Goal: Information Seeking & Learning: Learn about a topic

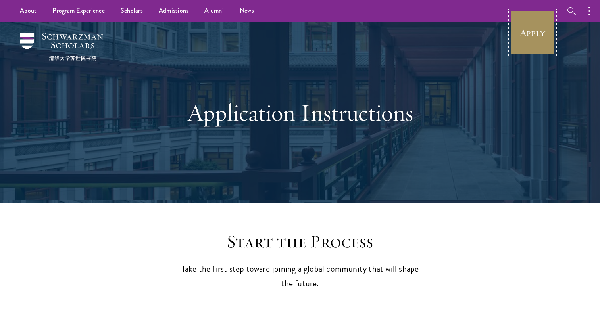
click at [540, 42] on link "Apply" at bounding box center [533, 33] width 44 height 44
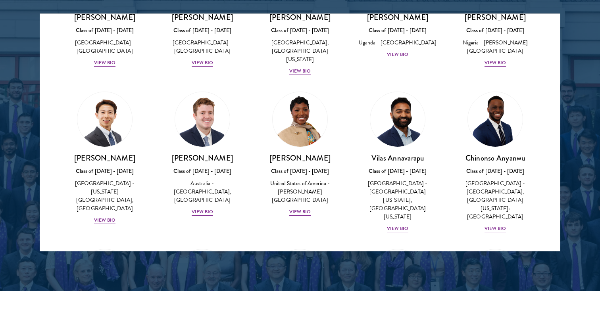
scroll to position [1109, 0]
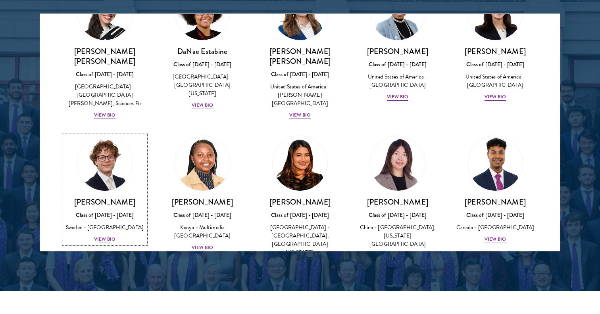
click at [106, 236] on div "View Bio" at bounding box center [105, 240] width 22 height 8
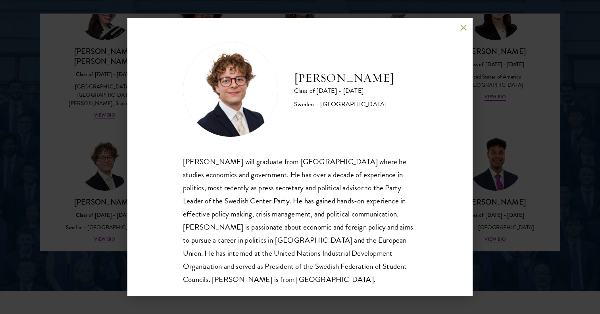
click at [257, 193] on div "[PERSON_NAME] will graduate from [GEOGRAPHIC_DATA] where he studies economics a…" at bounding box center [300, 220] width 234 height 131
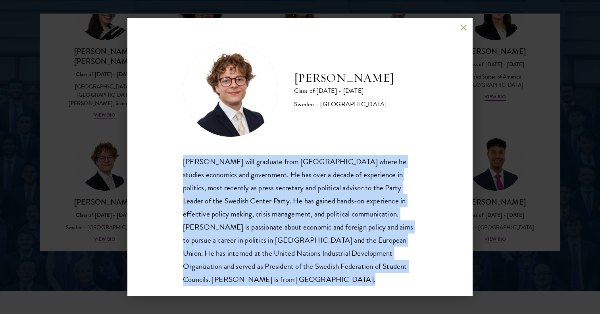
click at [257, 193] on div "[PERSON_NAME] will graduate from [GEOGRAPHIC_DATA] where he studies economics a…" at bounding box center [300, 220] width 234 height 131
click at [263, 204] on div "[PERSON_NAME] will graduate from [GEOGRAPHIC_DATA] where he studies economics a…" at bounding box center [300, 220] width 234 height 131
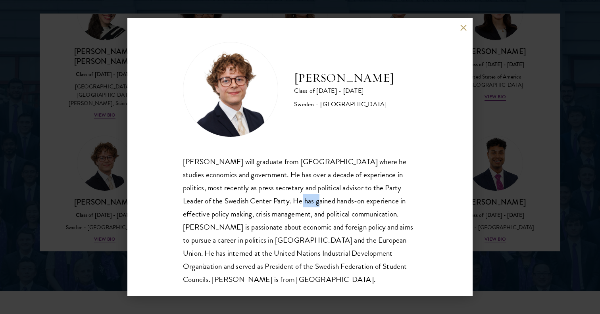
click at [263, 204] on div "[PERSON_NAME] will graduate from [GEOGRAPHIC_DATA] where he studies economics a…" at bounding box center [300, 220] width 234 height 131
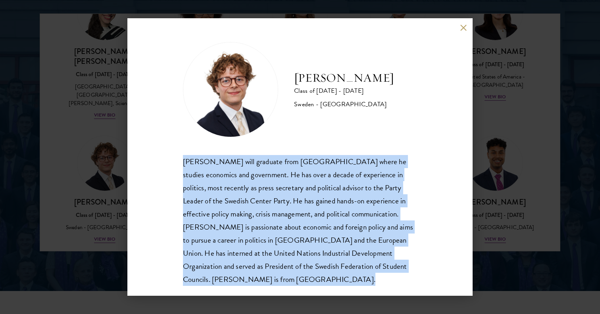
click at [263, 204] on div "[PERSON_NAME] will graduate from [GEOGRAPHIC_DATA] where he studies economics a…" at bounding box center [300, 220] width 234 height 131
click at [274, 214] on div "[PERSON_NAME] will graduate from [GEOGRAPHIC_DATA] where he studies economics a…" at bounding box center [300, 220] width 234 height 131
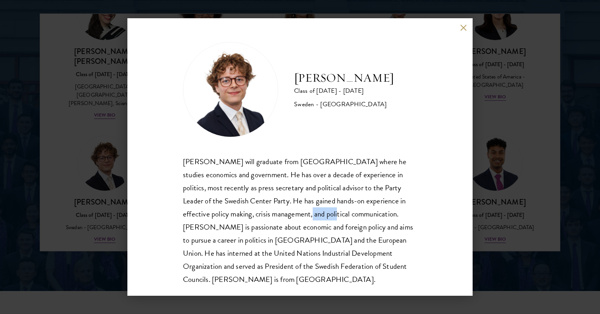
click at [274, 214] on div "[PERSON_NAME] will graduate from [GEOGRAPHIC_DATA] where he studies economics a…" at bounding box center [300, 220] width 234 height 131
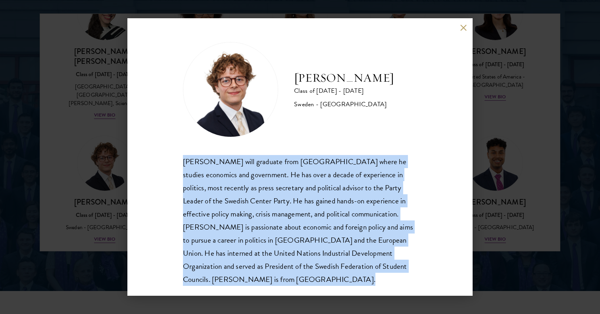
click at [274, 214] on div "[PERSON_NAME] will graduate from [GEOGRAPHIC_DATA] where he studies economics a…" at bounding box center [300, 220] width 234 height 131
click at [267, 175] on div "[PERSON_NAME] will graduate from [GEOGRAPHIC_DATA] where he studies economics a…" at bounding box center [300, 220] width 234 height 131
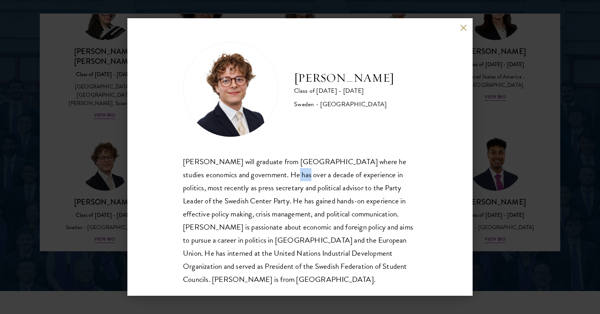
click at [267, 175] on div "[PERSON_NAME] will graduate from [GEOGRAPHIC_DATA] where he studies economics a…" at bounding box center [300, 220] width 234 height 131
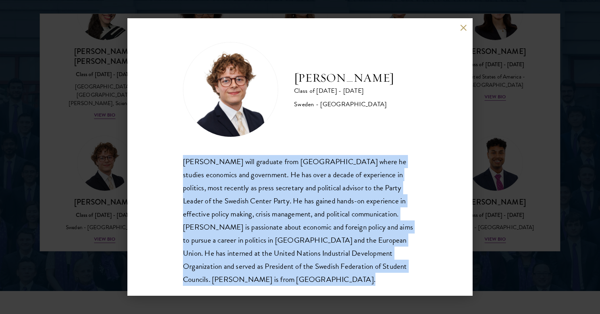
click at [267, 175] on div "[PERSON_NAME] will graduate from [GEOGRAPHIC_DATA] where he studies economics a…" at bounding box center [300, 220] width 234 height 131
click at [267, 205] on div "[PERSON_NAME] will graduate from [GEOGRAPHIC_DATA] where he studies economics a…" at bounding box center [300, 220] width 234 height 131
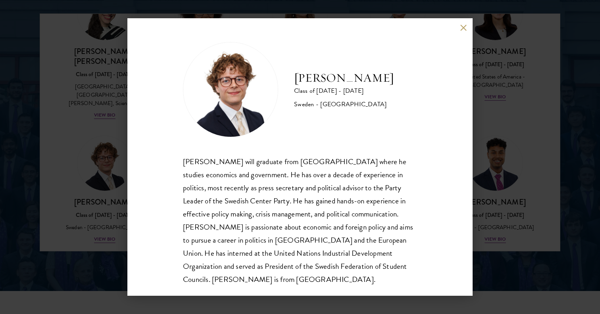
click at [261, 183] on div "[PERSON_NAME] will graduate from [GEOGRAPHIC_DATA] where he studies economics a…" at bounding box center [300, 220] width 234 height 131
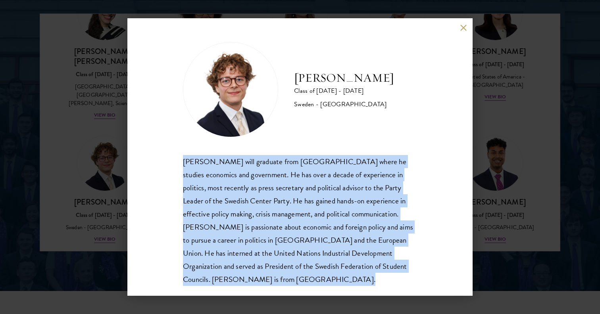
click at [261, 183] on div "[PERSON_NAME] will graduate from [GEOGRAPHIC_DATA] where he studies economics a…" at bounding box center [300, 220] width 234 height 131
click at [268, 205] on div "[PERSON_NAME] will graduate from [GEOGRAPHIC_DATA] where he studies economics a…" at bounding box center [300, 220] width 234 height 131
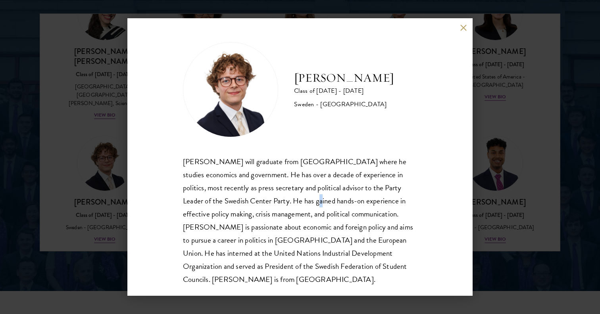
click at [268, 205] on div "[PERSON_NAME] will graduate from [GEOGRAPHIC_DATA] where he studies economics a…" at bounding box center [300, 220] width 234 height 131
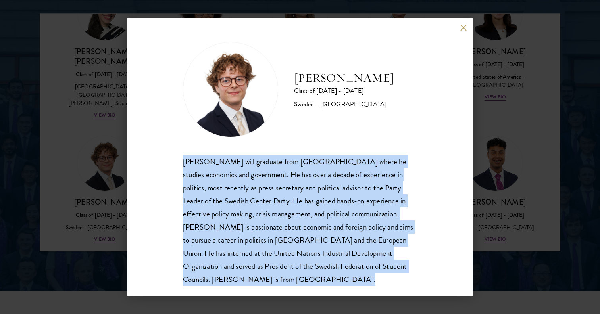
click at [268, 205] on div "[PERSON_NAME] will graduate from [GEOGRAPHIC_DATA] where he studies economics a…" at bounding box center [300, 220] width 234 height 131
click at [290, 204] on div "[PERSON_NAME] will graduate from [GEOGRAPHIC_DATA] where he studies economics a…" at bounding box center [300, 220] width 234 height 131
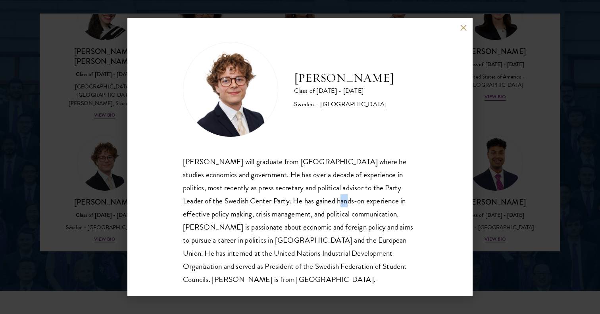
click at [290, 204] on div "[PERSON_NAME] will graduate from [GEOGRAPHIC_DATA] where he studies economics a…" at bounding box center [300, 220] width 234 height 131
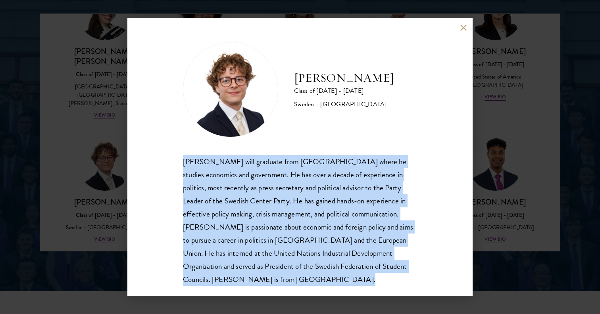
click at [290, 204] on div "[PERSON_NAME] will graduate from [GEOGRAPHIC_DATA] where he studies economics a…" at bounding box center [300, 220] width 234 height 131
click at [302, 220] on div "[PERSON_NAME] will graduate from [GEOGRAPHIC_DATA] where he studies economics a…" at bounding box center [300, 220] width 234 height 131
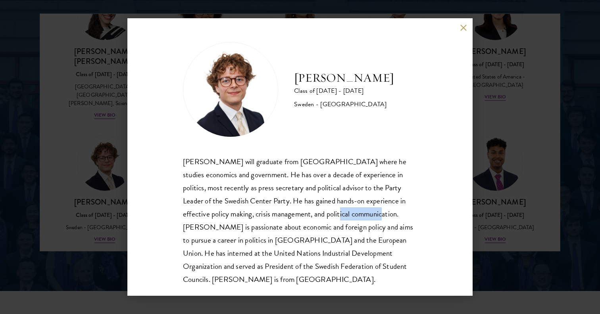
click at [302, 220] on div "[PERSON_NAME] will graduate from [GEOGRAPHIC_DATA] where he studies economics a…" at bounding box center [300, 220] width 234 height 131
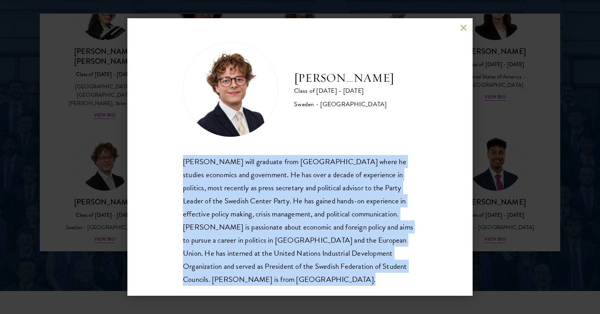
click at [302, 220] on div "[PERSON_NAME] will graduate from [GEOGRAPHIC_DATA] where he studies economics a…" at bounding box center [300, 220] width 234 height 131
click at [318, 242] on div "[PERSON_NAME] will graduate from [GEOGRAPHIC_DATA] where he studies economics a…" at bounding box center [300, 220] width 234 height 131
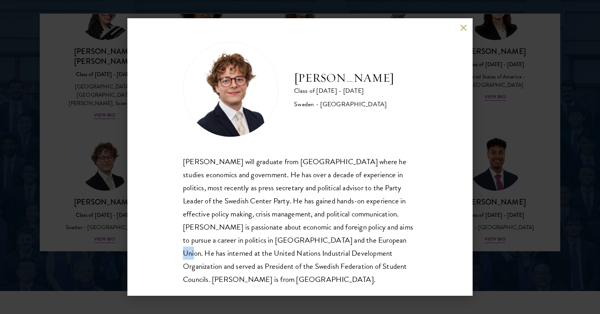
click at [318, 242] on div "[PERSON_NAME] will graduate from [GEOGRAPHIC_DATA] where he studies economics a…" at bounding box center [300, 220] width 234 height 131
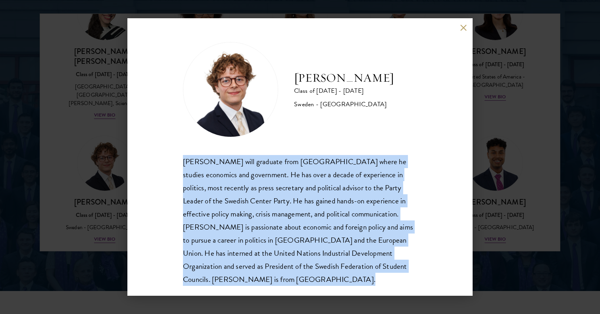
click at [318, 242] on div "[PERSON_NAME] will graduate from [GEOGRAPHIC_DATA] where he studies economics a…" at bounding box center [300, 220] width 234 height 131
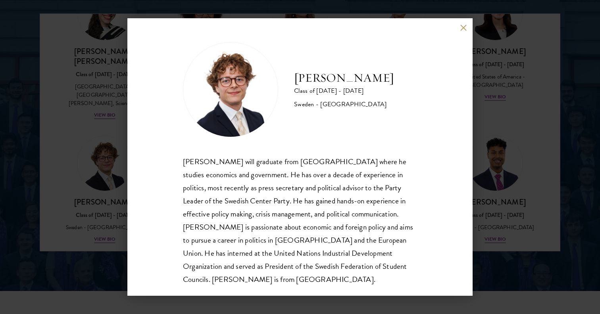
click at [503, 233] on div "[PERSON_NAME] Class of [DATE] - [DATE] [GEOGRAPHIC_DATA] - [GEOGRAPHIC_DATA] [P…" at bounding box center [300, 157] width 600 height 314
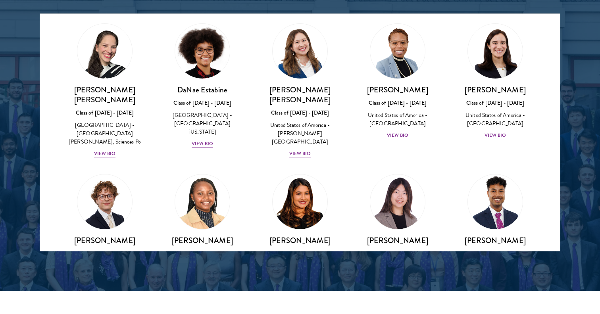
scroll to position [312, 0]
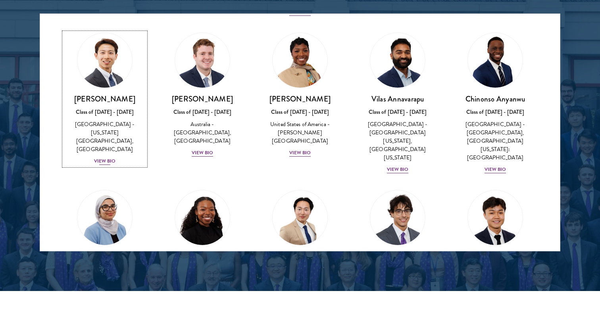
click at [110, 158] on div "View Bio" at bounding box center [105, 162] width 22 height 8
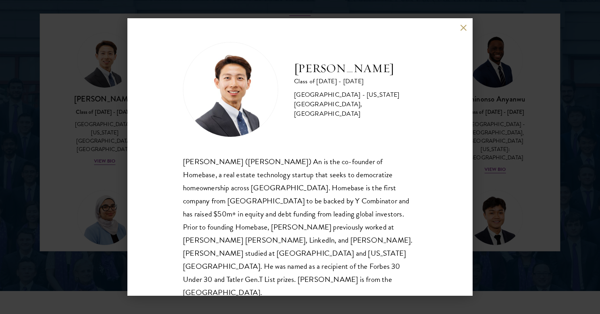
click at [463, 27] on button at bounding box center [463, 27] width 7 height 7
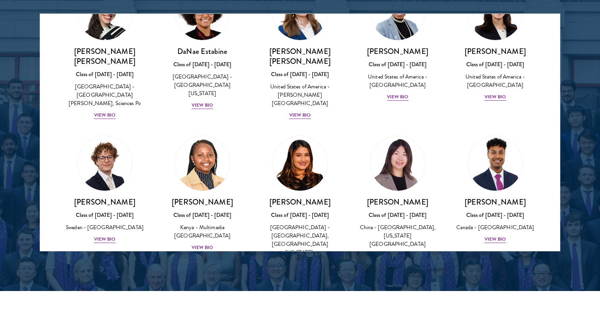
scroll to position [1258, 0]
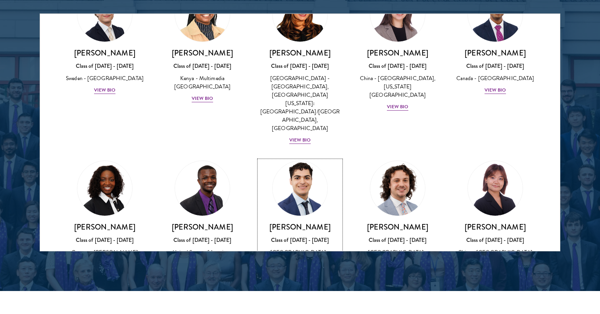
click at [299, 269] on div "View Bio" at bounding box center [300, 273] width 22 height 8
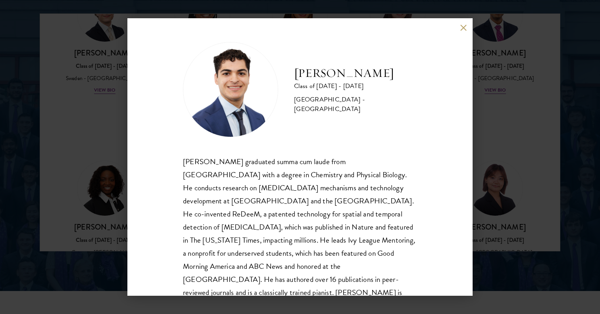
click at [463, 28] on button at bounding box center [463, 27] width 7 height 7
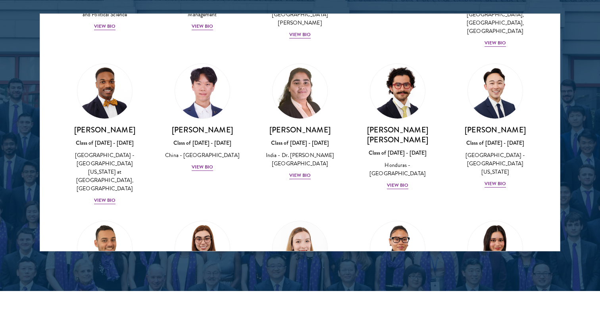
scroll to position [1657, 0]
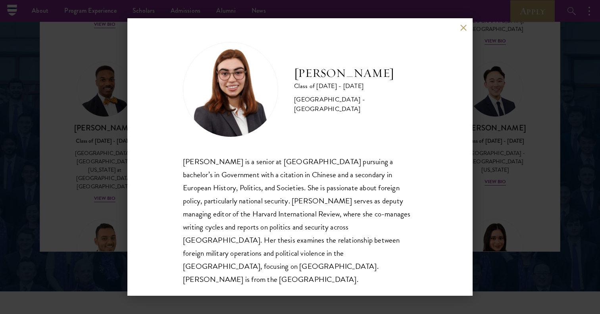
scroll to position [1040, 0]
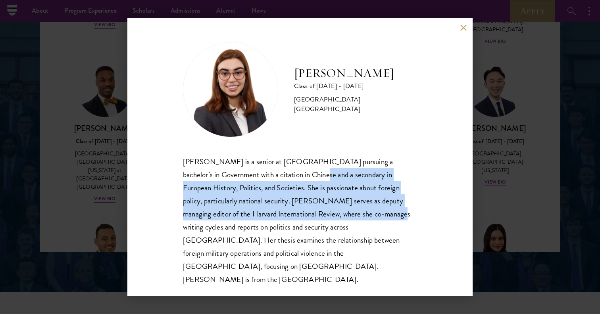
drag, startPoint x: 290, startPoint y: 180, endPoint x: 324, endPoint y: 225, distance: 56.7
click at [324, 225] on div "[PERSON_NAME] is a senior at [GEOGRAPHIC_DATA] pursuing a bachelor’s in Governm…" at bounding box center [300, 220] width 234 height 131
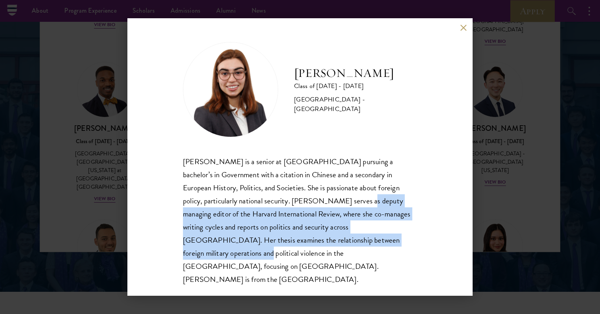
drag, startPoint x: 347, startPoint y: 249, endPoint x: 295, endPoint y: 212, distance: 64.6
click at [295, 212] on div "[PERSON_NAME] is a senior at [GEOGRAPHIC_DATA] pursuing a bachelor’s in Governm…" at bounding box center [300, 220] width 234 height 131
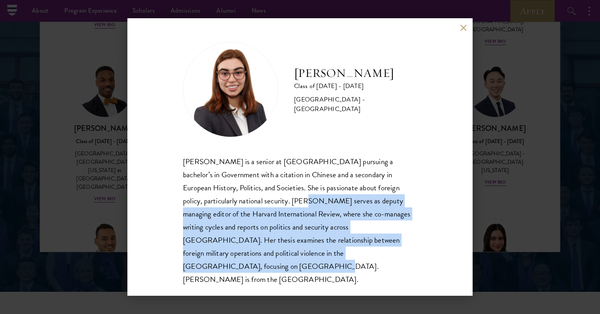
drag, startPoint x: 262, startPoint y: 226, endPoint x: 320, endPoint y: 262, distance: 68.0
click at [319, 262] on div "[PERSON_NAME] is a senior at [GEOGRAPHIC_DATA] pursuing a bachelor’s in Governm…" at bounding box center [300, 220] width 234 height 131
click at [320, 262] on div "[PERSON_NAME] is a senior at [GEOGRAPHIC_DATA] pursuing a bachelor’s in Governm…" at bounding box center [300, 220] width 234 height 131
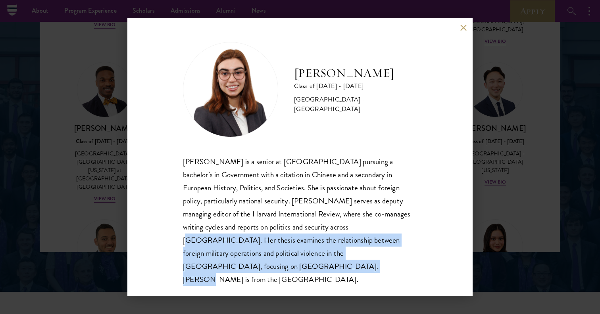
drag, startPoint x: 375, startPoint y: 274, endPoint x: 281, endPoint y: 229, distance: 104.6
click at [281, 229] on div "[PERSON_NAME] Class of [DATE] - [DATE] [GEOGRAPHIC_DATA] - [GEOGRAPHIC_DATA] [P…" at bounding box center [299, 157] width 345 height 278
click at [281, 229] on div "[PERSON_NAME] is a senior at [GEOGRAPHIC_DATA] pursuing a bachelor’s in Governm…" at bounding box center [300, 220] width 234 height 131
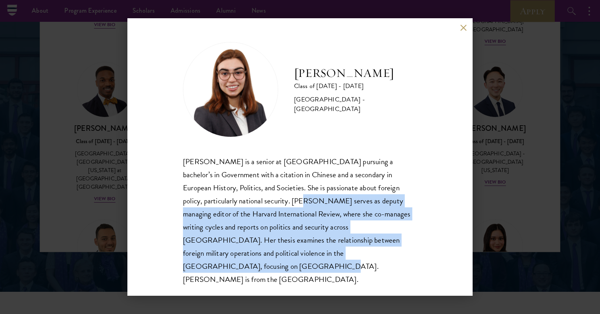
drag, startPoint x: 241, startPoint y: 202, endPoint x: 322, endPoint y: 258, distance: 98.0
click at [322, 258] on div "[PERSON_NAME] is a senior at [GEOGRAPHIC_DATA] pursuing a bachelor’s in Governm…" at bounding box center [300, 220] width 234 height 131
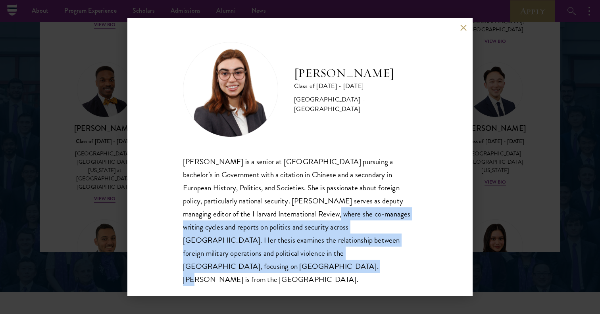
drag, startPoint x: 347, startPoint y: 258, endPoint x: 259, endPoint y: 219, distance: 96.5
click at [259, 219] on div "[PERSON_NAME] is a senior at [GEOGRAPHIC_DATA] pursuing a bachelor’s in Governm…" at bounding box center [300, 220] width 234 height 131
drag, startPoint x: 241, startPoint y: 219, endPoint x: 341, endPoint y: 264, distance: 109.6
click at [341, 264] on div "[PERSON_NAME] is a senior at [GEOGRAPHIC_DATA] pursuing a bachelor’s in Governm…" at bounding box center [300, 220] width 234 height 131
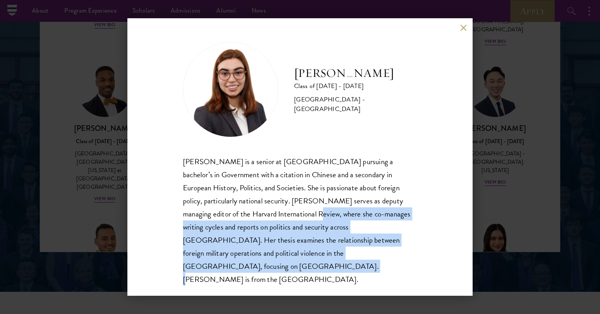
click at [341, 264] on div "[PERSON_NAME] is a senior at [GEOGRAPHIC_DATA] pursuing a bachelor’s in Governm…" at bounding box center [300, 220] width 234 height 131
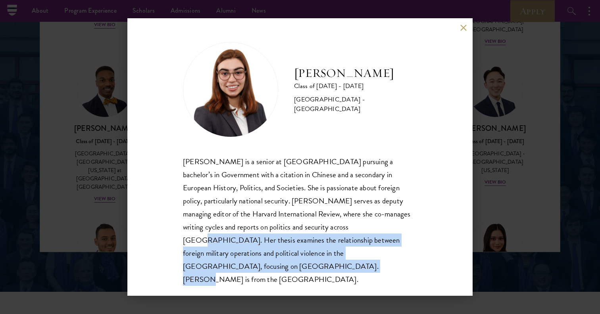
drag, startPoint x: 368, startPoint y: 264, endPoint x: 295, endPoint y: 234, distance: 78.9
click at [295, 234] on div "[PERSON_NAME] is a senior at [GEOGRAPHIC_DATA] pursuing a bachelor’s in Governm…" at bounding box center [300, 220] width 234 height 131
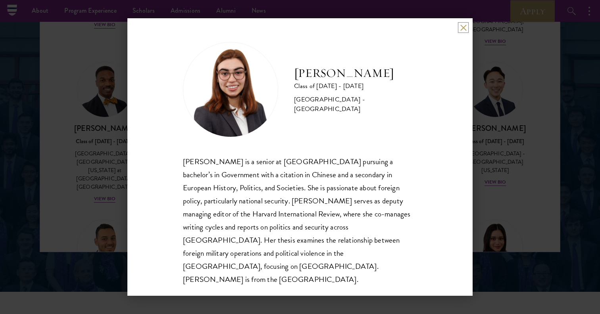
click at [461, 31] on button at bounding box center [463, 27] width 7 height 7
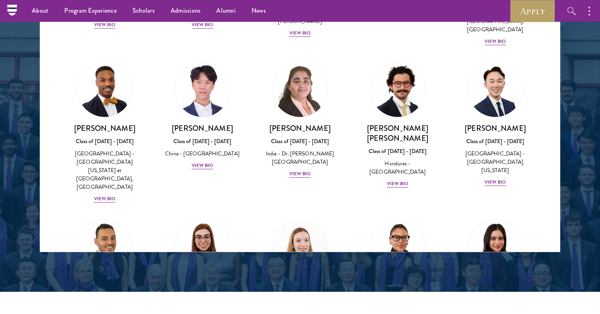
scroll to position [1814, 0]
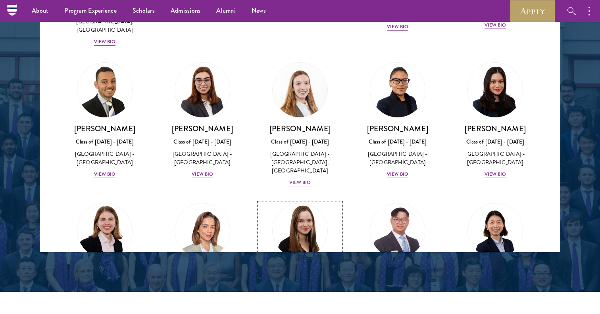
click at [295, 312] on div "View Bio" at bounding box center [300, 316] width 22 height 8
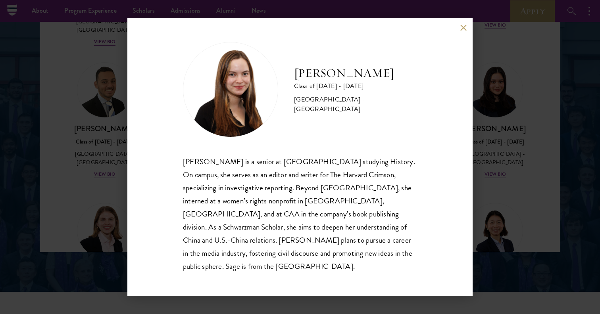
click at [464, 37] on div "[PERSON_NAME] Class of [DATE] - [DATE] [GEOGRAPHIC_DATA] - [GEOGRAPHIC_DATA] [P…" at bounding box center [299, 157] width 345 height 278
click at [464, 31] on button at bounding box center [463, 27] width 7 height 7
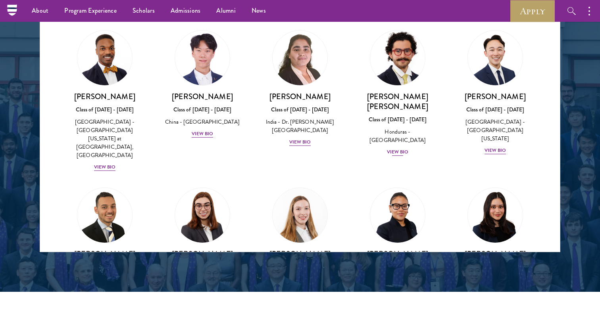
scroll to position [1609, 0]
